Goal: Book appointment/travel/reservation

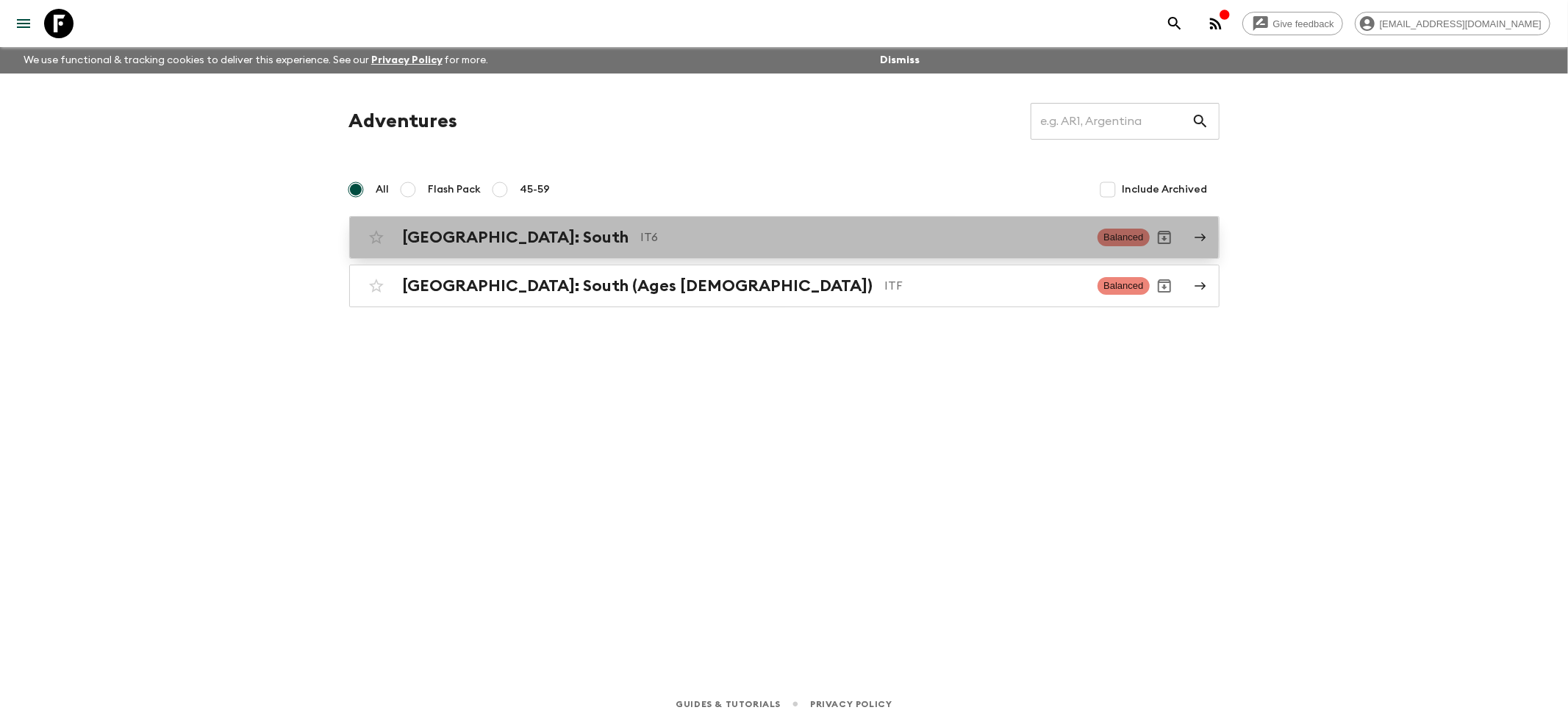
click at [424, 239] on h2 "[GEOGRAPHIC_DATA]: South" at bounding box center [516, 237] width 227 height 20
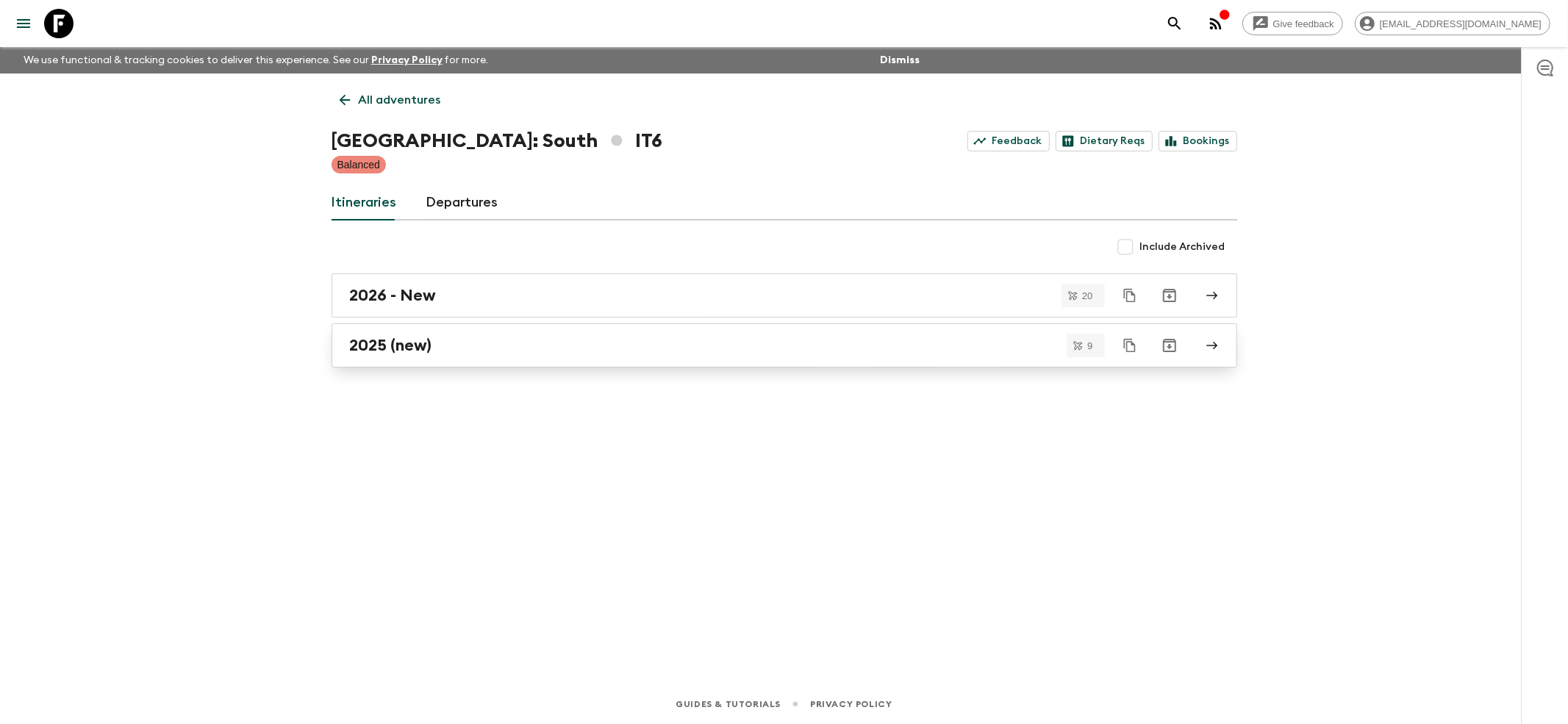
click at [380, 351] on h2 "2025 (new)" at bounding box center [391, 345] width 82 height 20
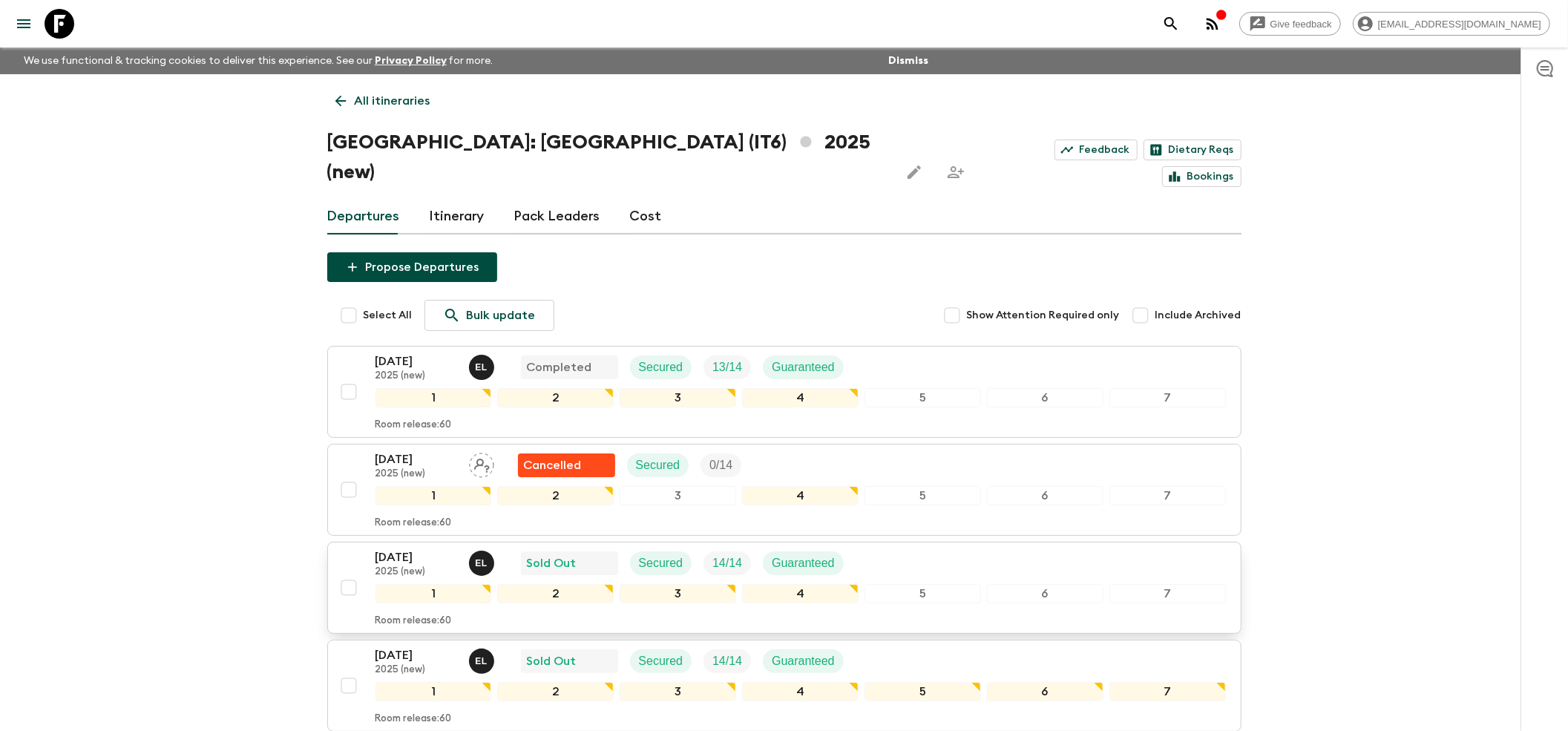
click at [406, 548] on p "[DATE]" at bounding box center [416, 557] width 82 height 18
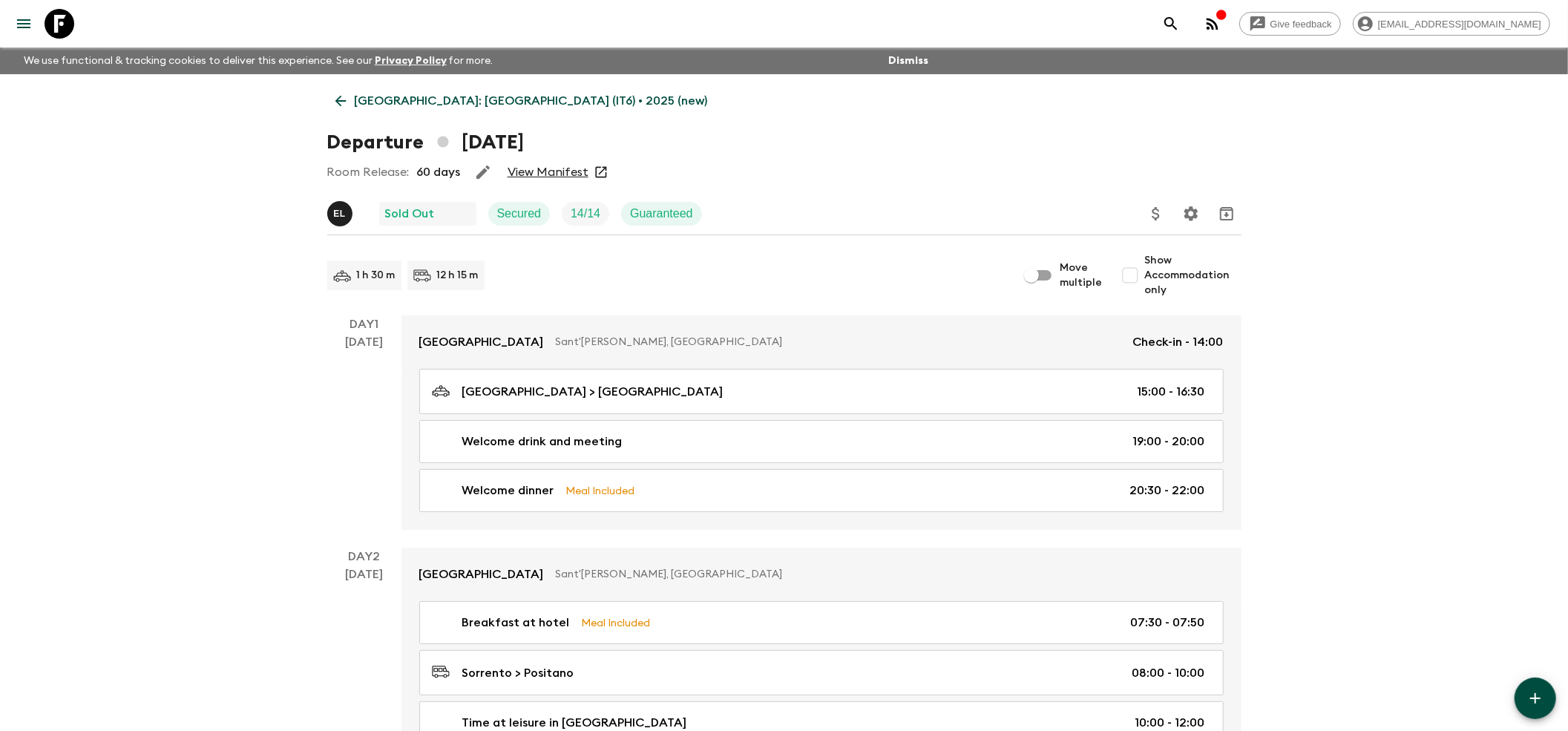
click at [544, 167] on link "View Manifest" at bounding box center [548, 172] width 81 height 15
click at [545, 176] on link "View Manifest" at bounding box center [548, 172] width 81 height 15
